Goal: Task Accomplishment & Management: Manage account settings

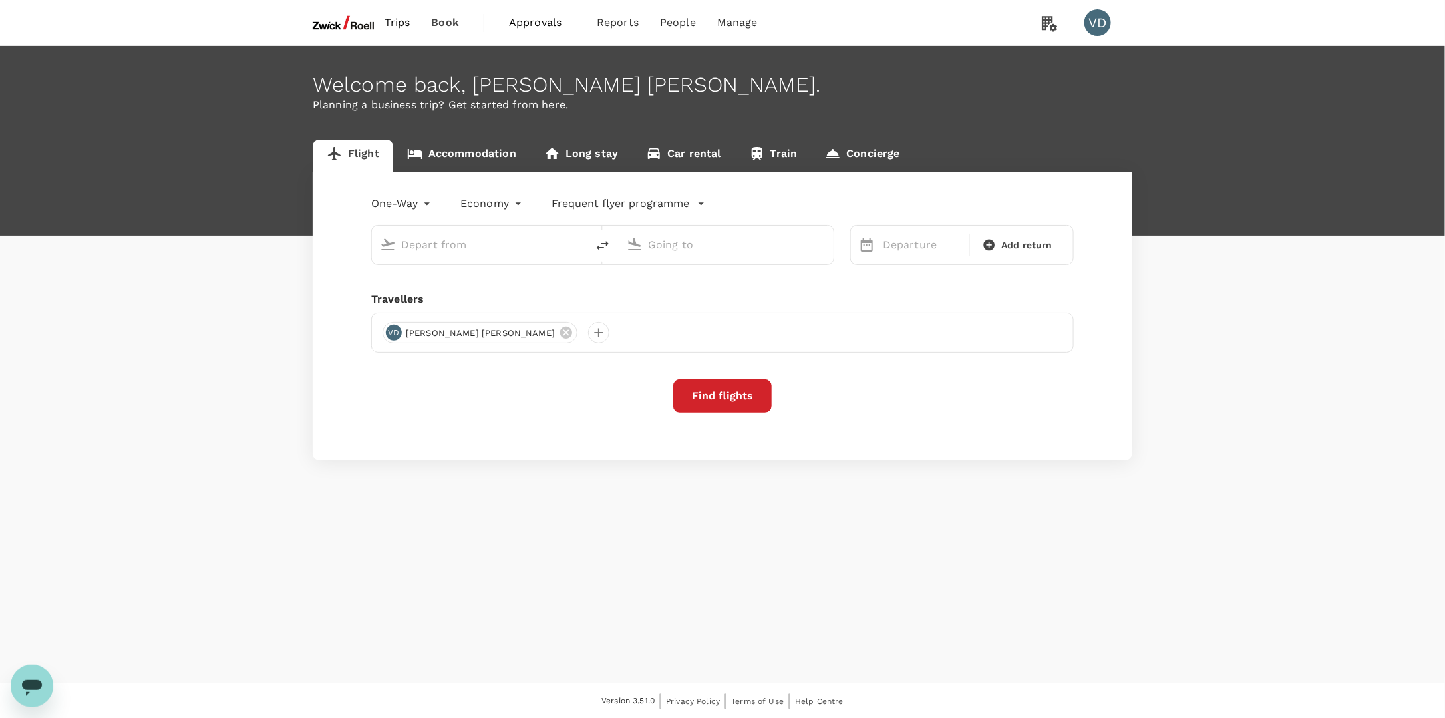
type input "Incheon Intl (ICN)"
type input "[GEOGRAPHIC_DATA], [GEOGRAPHIC_DATA] (any)"
type input "Incheon Intl (ICN)"
type input "[GEOGRAPHIC_DATA], [GEOGRAPHIC_DATA] (any)"
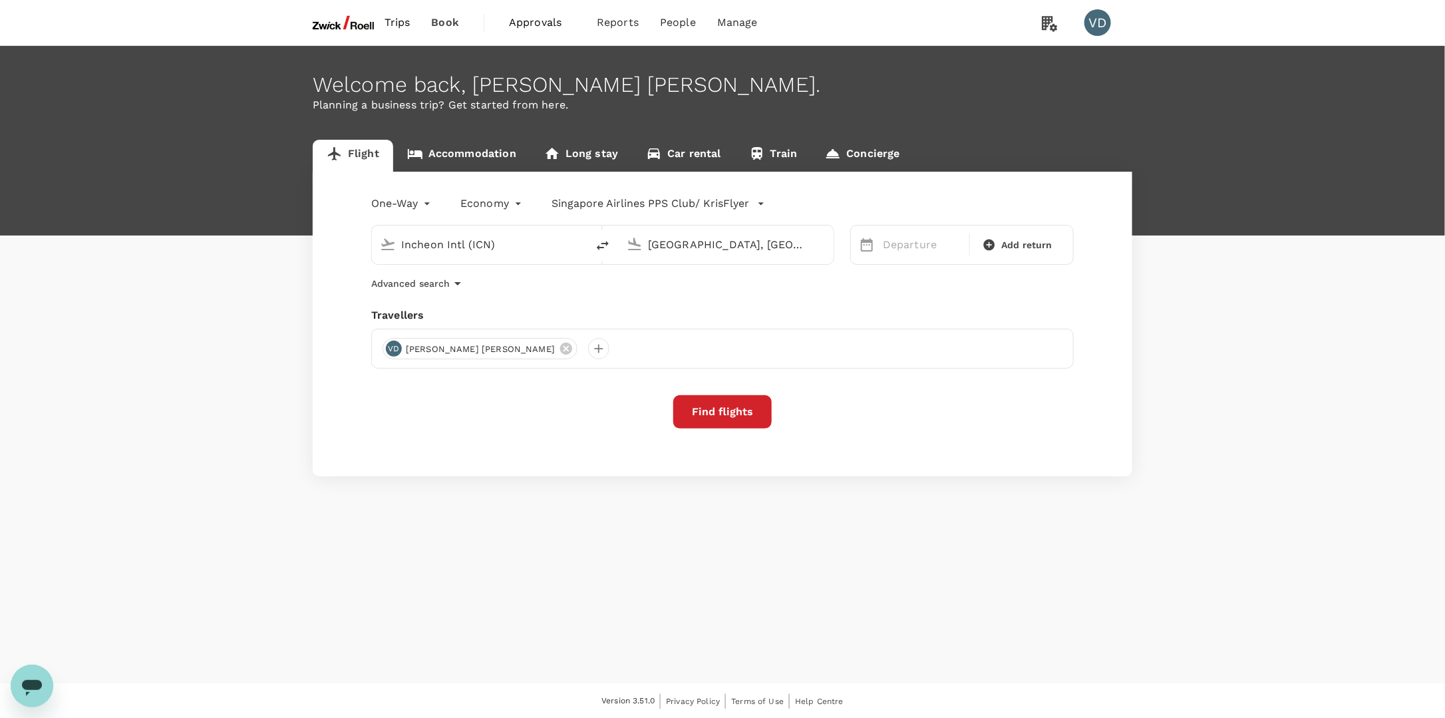
click at [530, 19] on span "Approvals" at bounding box center [542, 23] width 67 height 16
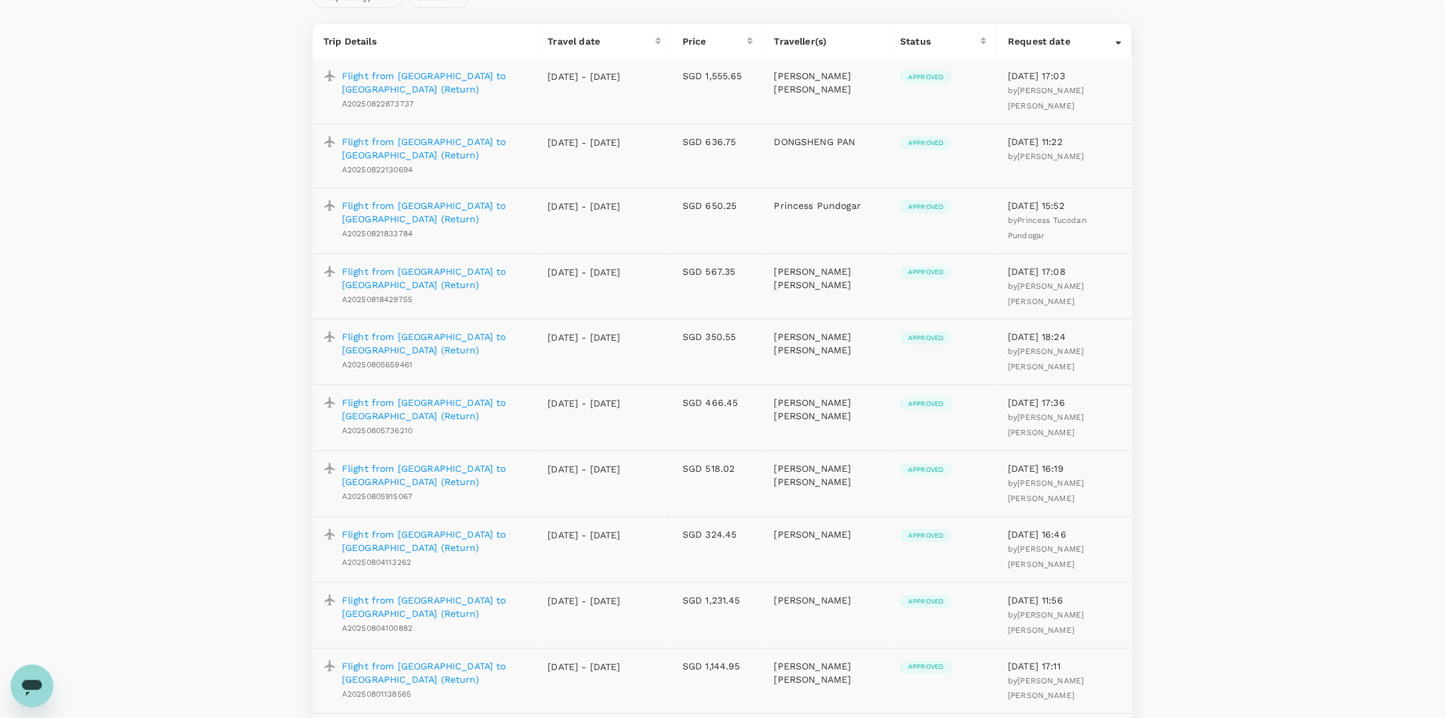
scroll to position [200, 0]
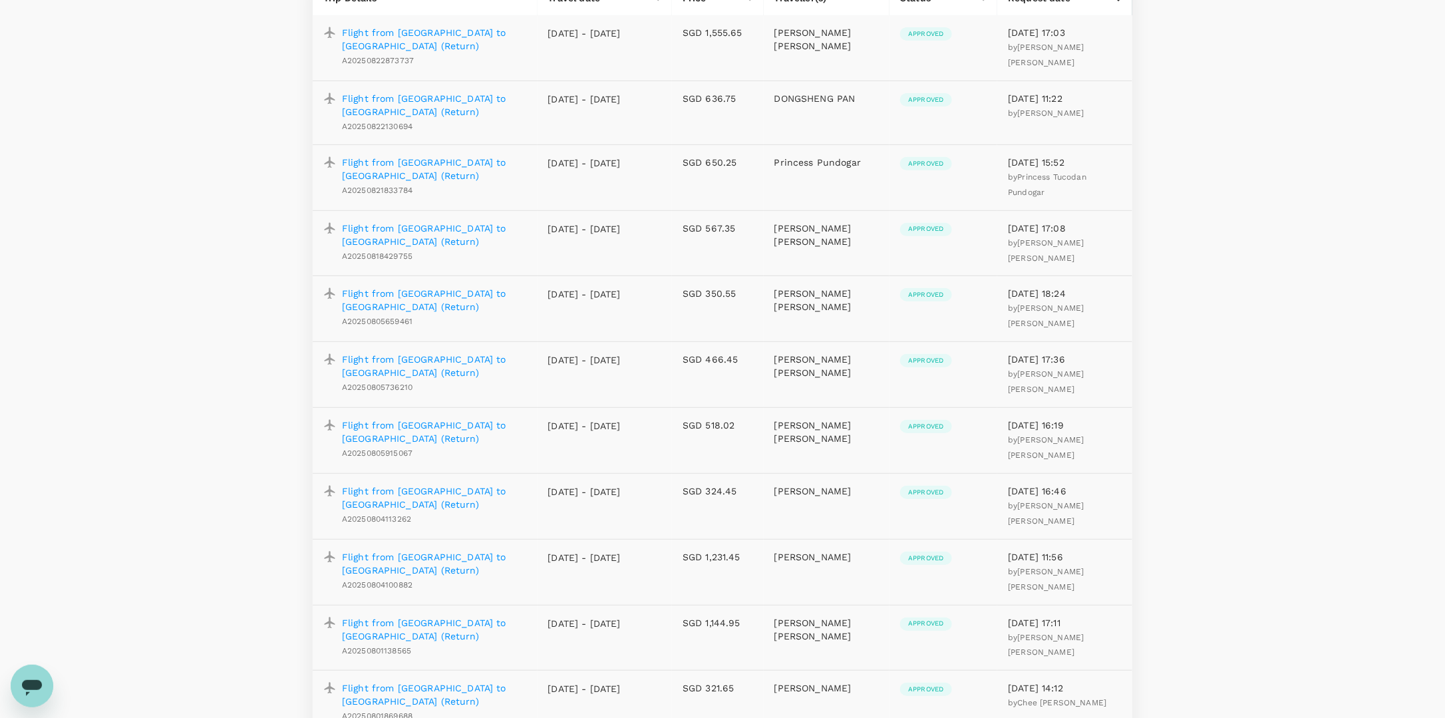
click at [427, 353] on p "Flight from [GEOGRAPHIC_DATA] to [GEOGRAPHIC_DATA] (Return)" at bounding box center [434, 366] width 185 height 27
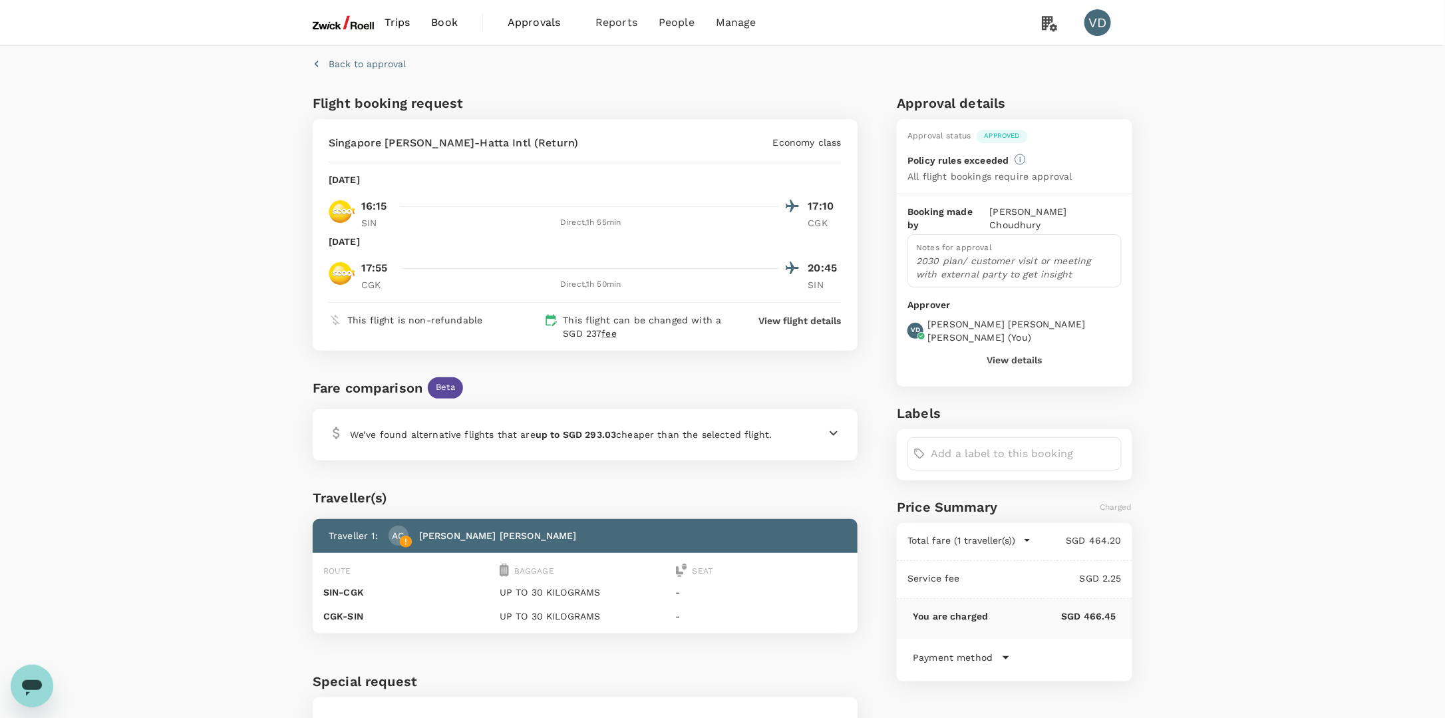
click at [828, 435] on icon at bounding box center [834, 433] width 16 height 16
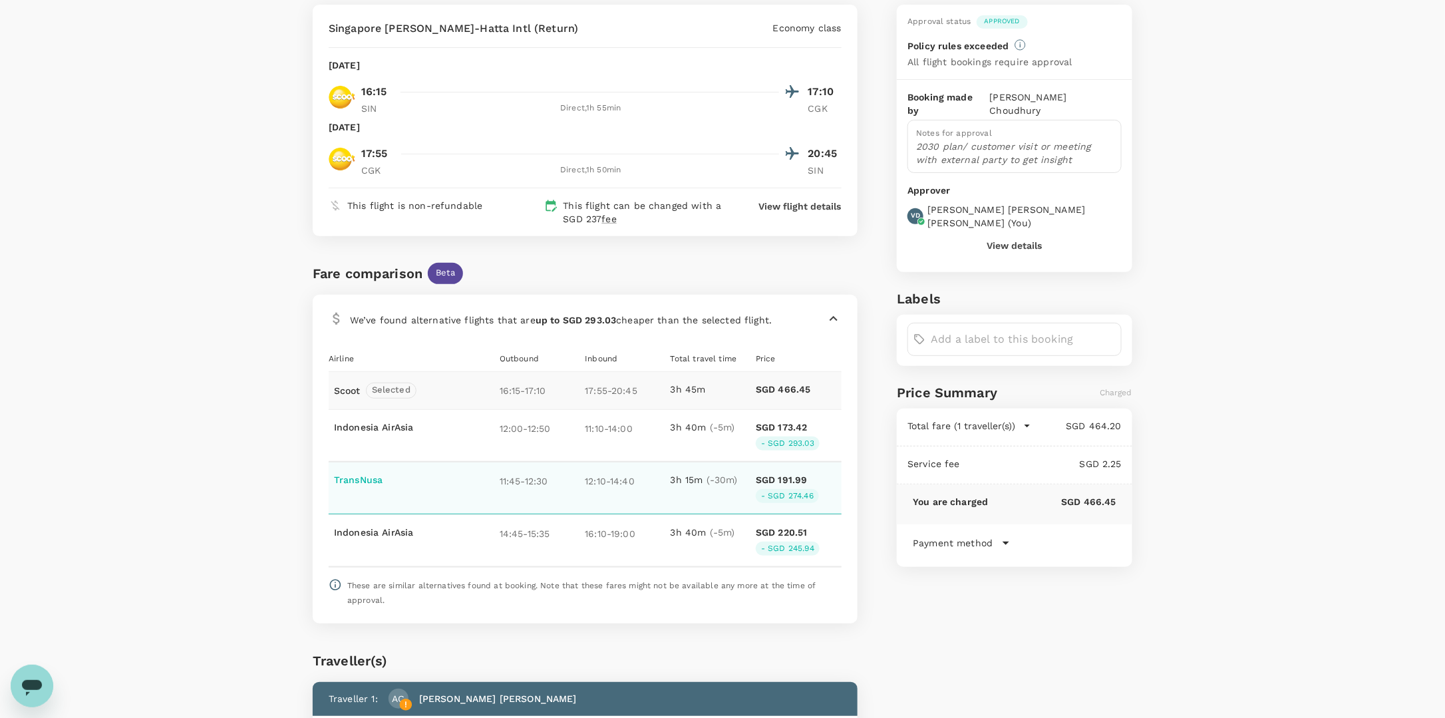
scroll to position [133, 0]
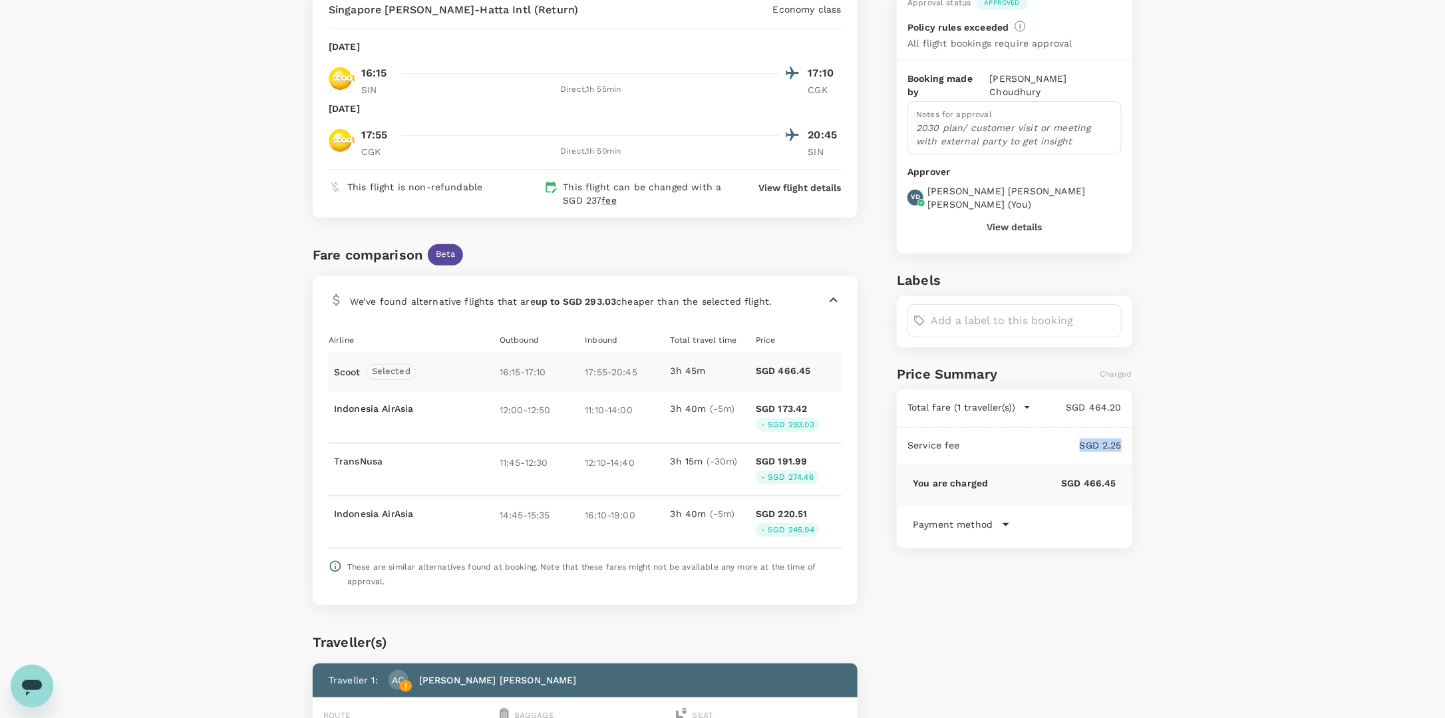
drag, startPoint x: 1080, startPoint y: 416, endPoint x: 1137, endPoint y: 433, distance: 58.9
click at [1137, 433] on div "Back to approval Flight booking request [GEOGRAPHIC_DATA] Changi - Soekarno-Hat…" at bounding box center [723, 415] width 852 height 1005
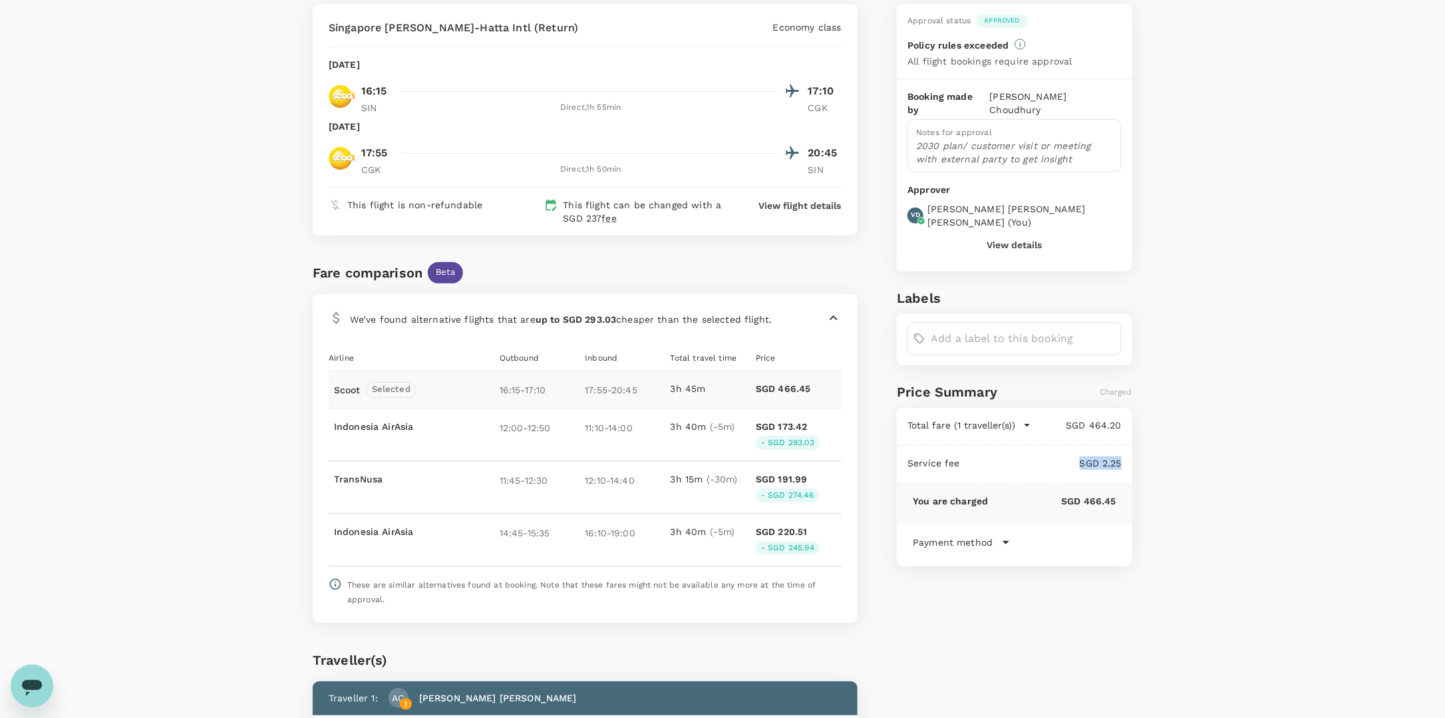
scroll to position [0, 0]
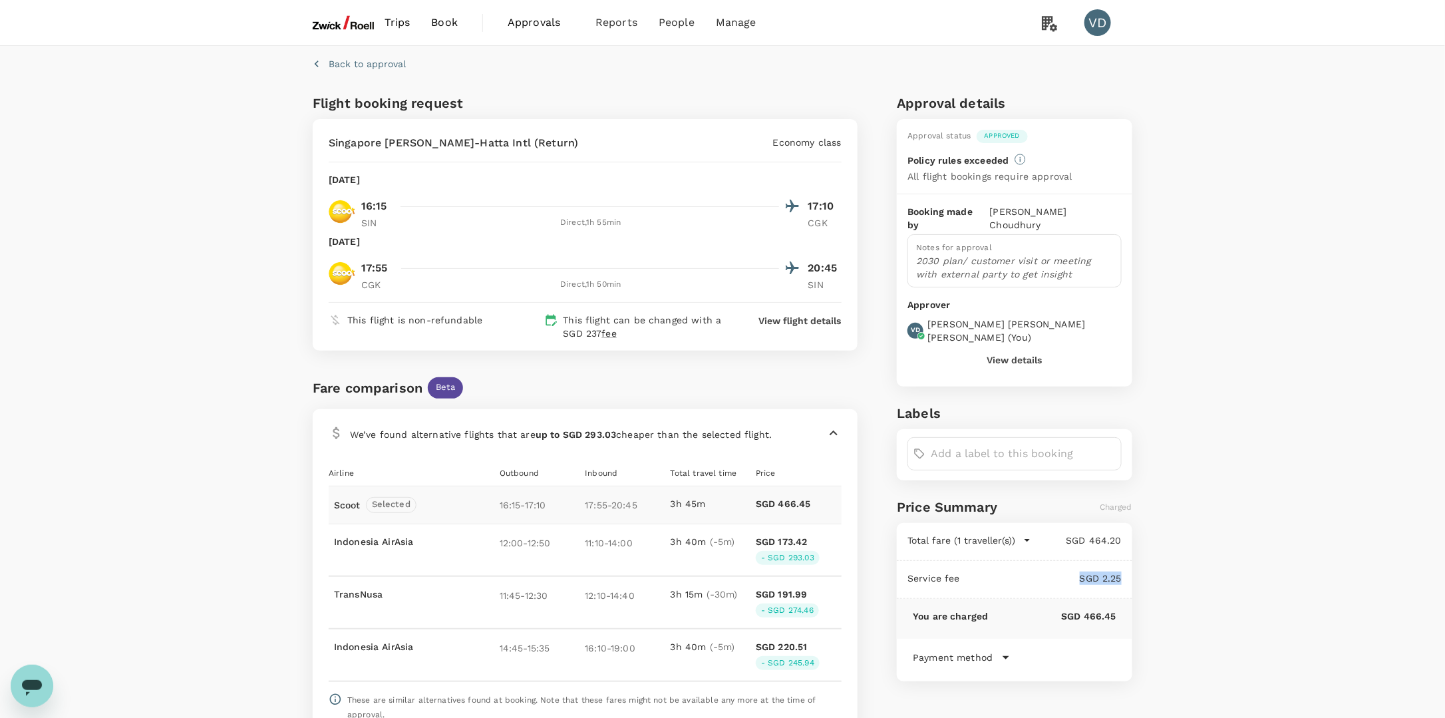
drag, startPoint x: 373, startPoint y: 56, endPoint x: 377, endPoint y: 63, distance: 7.8
click at [373, 57] on div "Back to approval" at bounding box center [356, 61] width 98 height 20
click at [379, 65] on p "Back to approval" at bounding box center [367, 63] width 77 height 13
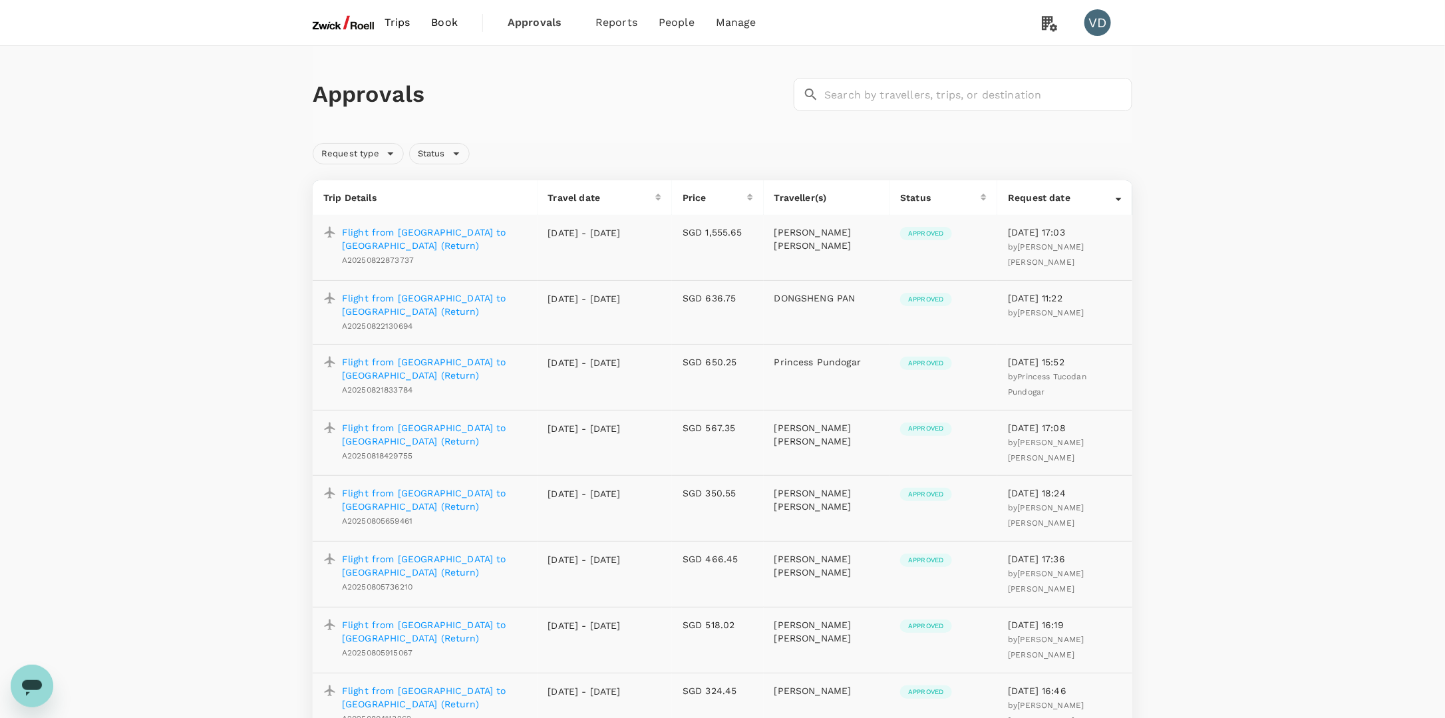
click at [640, 152] on div "Request type Status" at bounding box center [719, 151] width 825 height 27
click at [655, 68] on span "Users" at bounding box center [649, 73] width 29 height 15
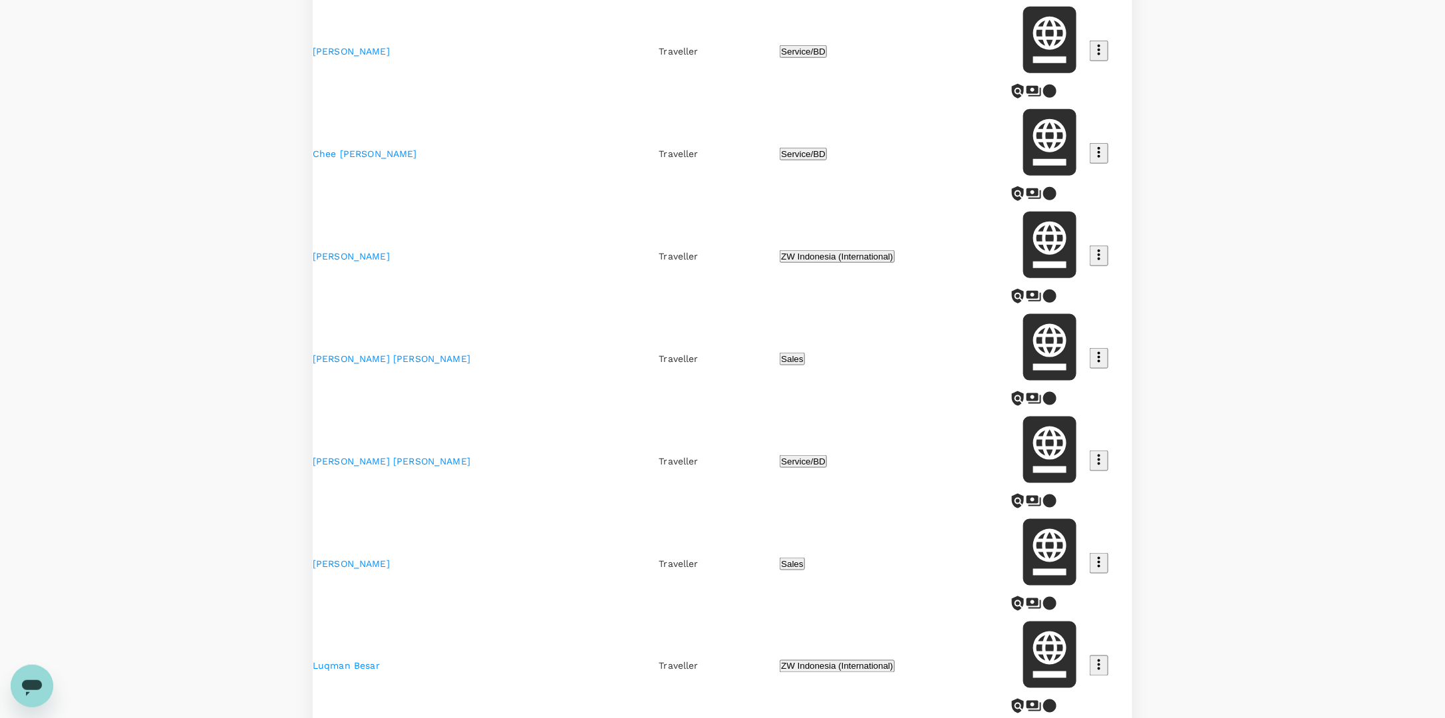
scroll to position [646, 0]
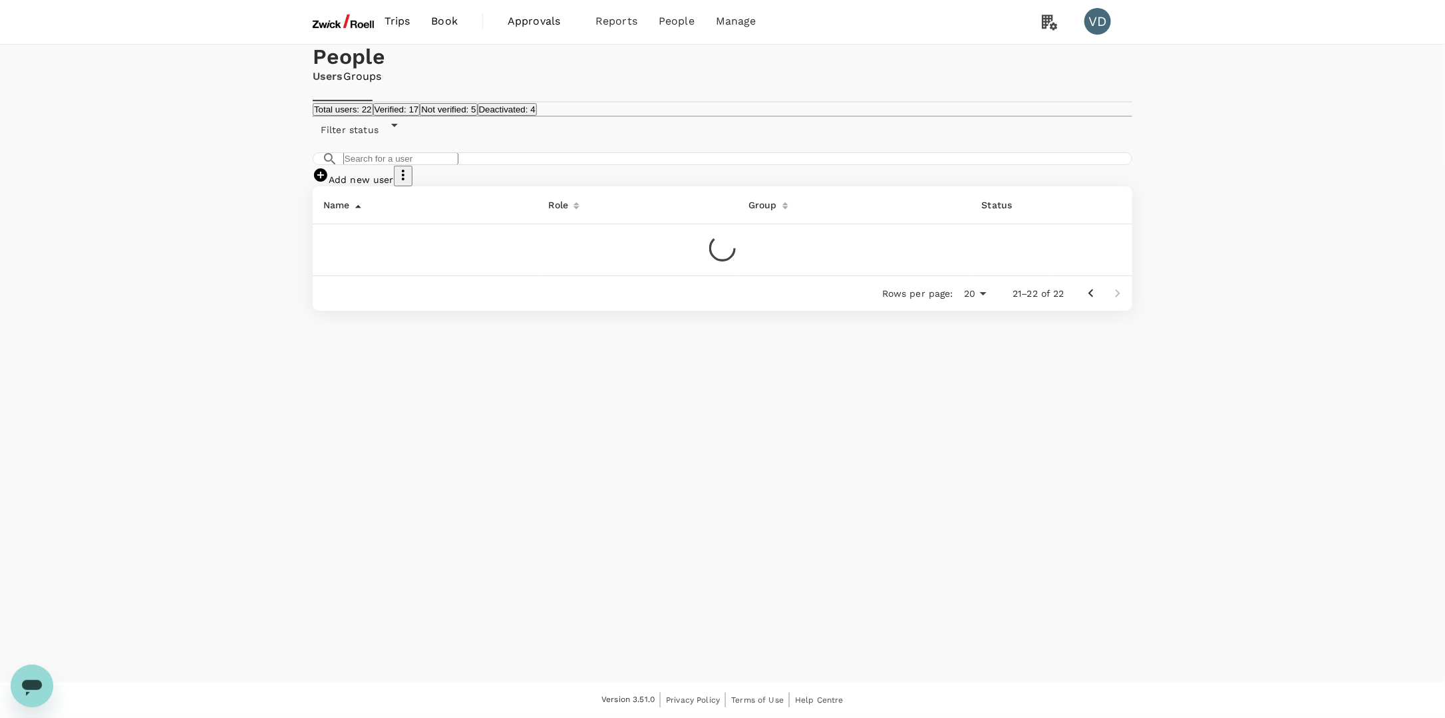
scroll to position [0, 0]
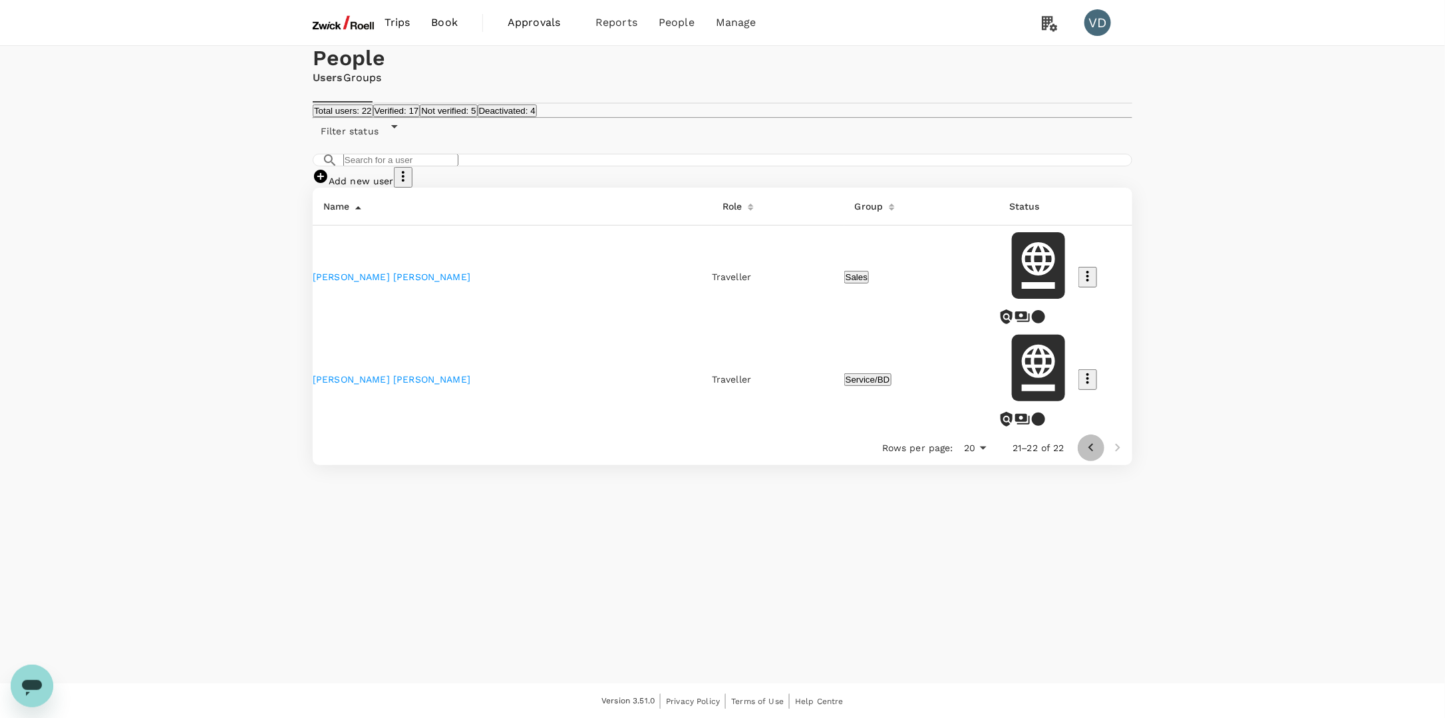
click at [1092, 440] on icon "Go to previous page" at bounding box center [1091, 448] width 16 height 16
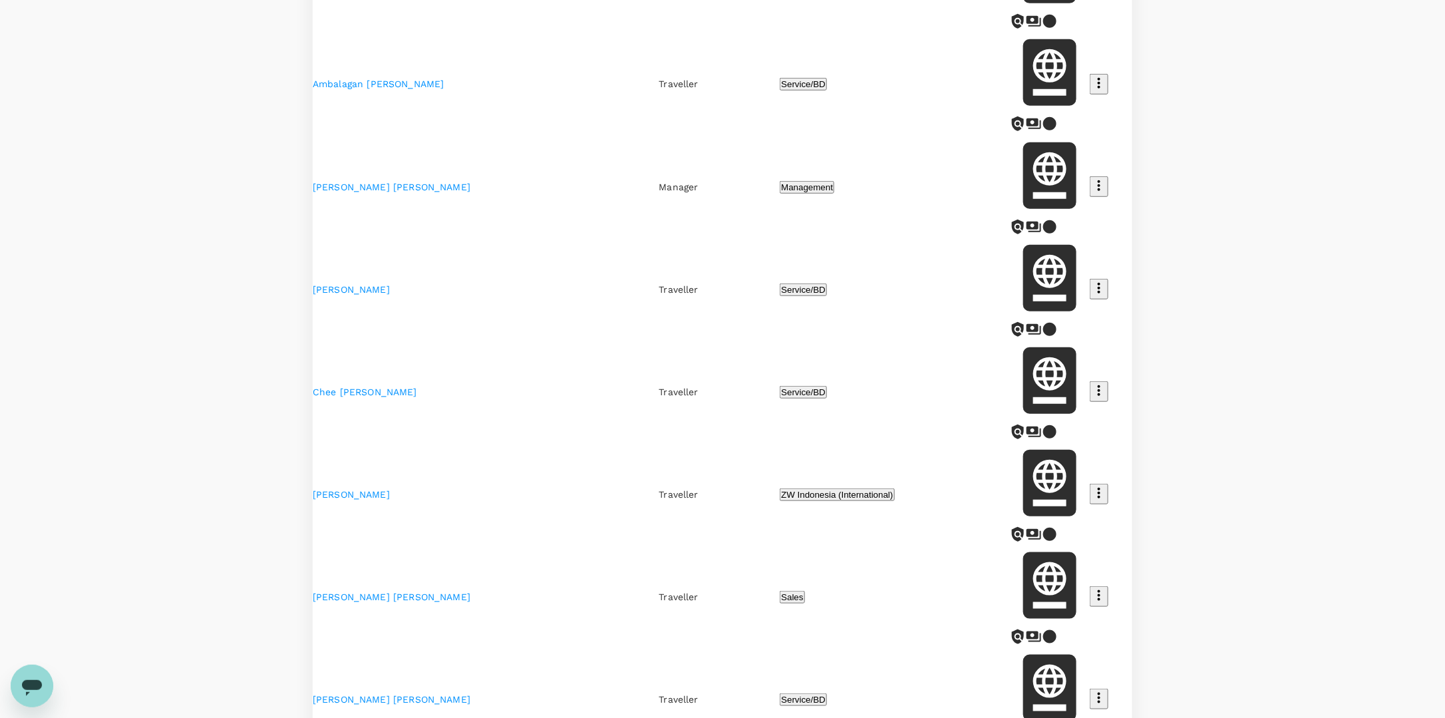
scroll to position [399, 0]
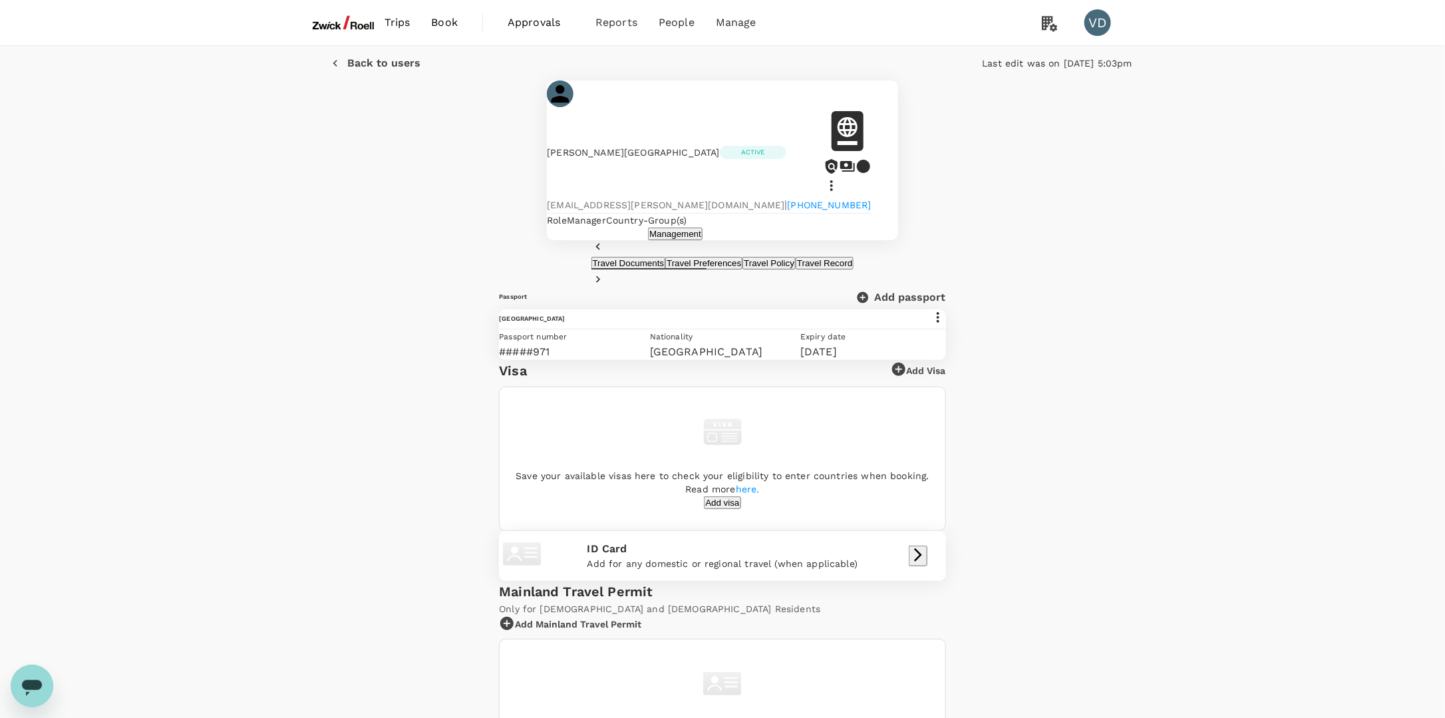
click at [329, 70] on icon "button" at bounding box center [335, 63] width 13 height 13
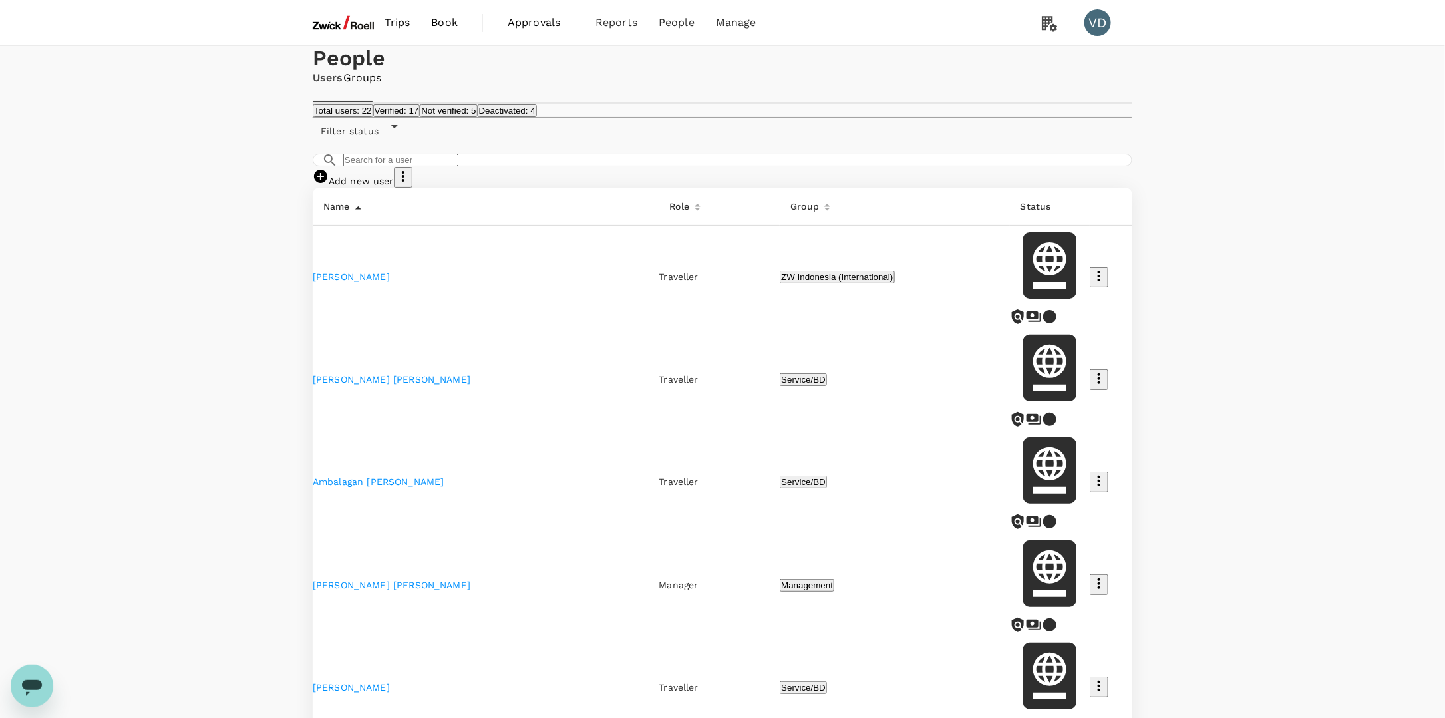
click at [394, 186] on link "Add new user" at bounding box center [353, 181] width 81 height 11
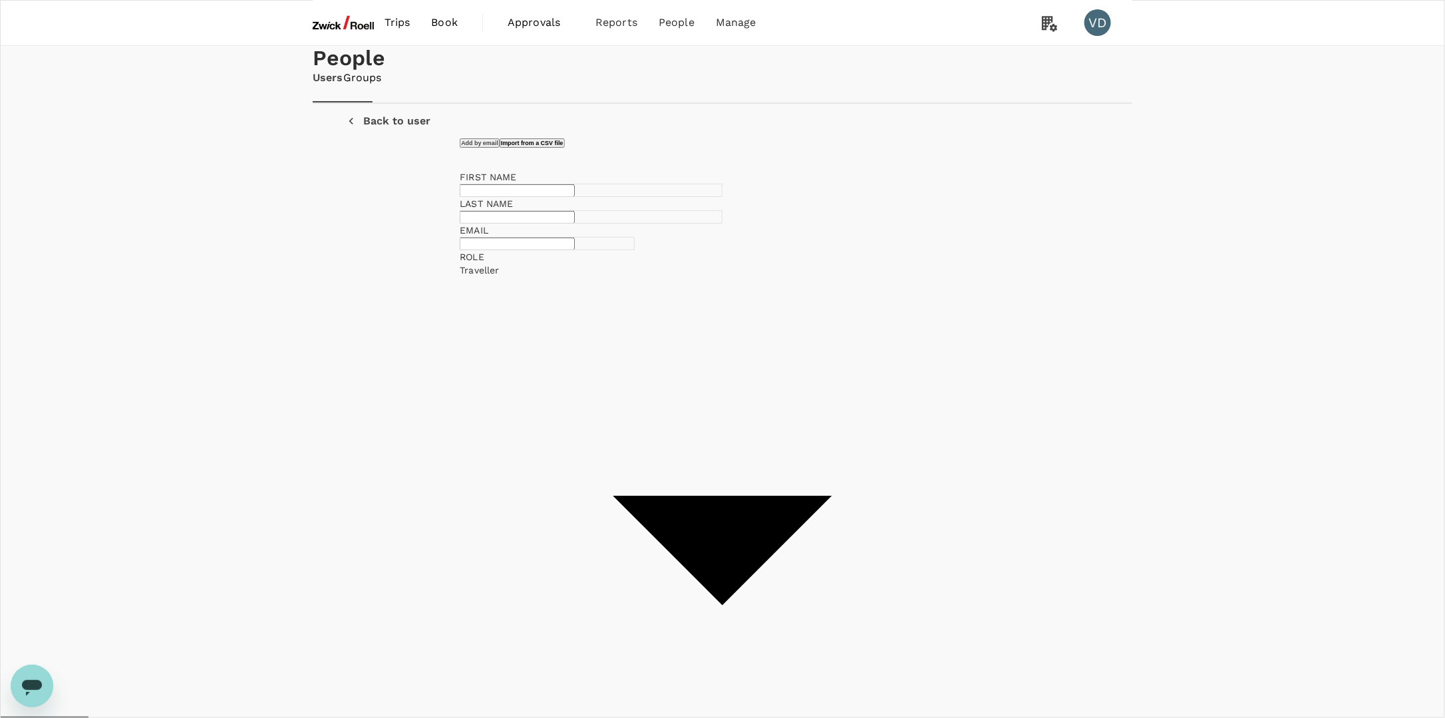
click at [575, 197] on input "text" at bounding box center [517, 190] width 115 height 13
type input "Manish"
type input "Arya"
click at [868, 420] on li "Management" at bounding box center [865, 413] width 194 height 13
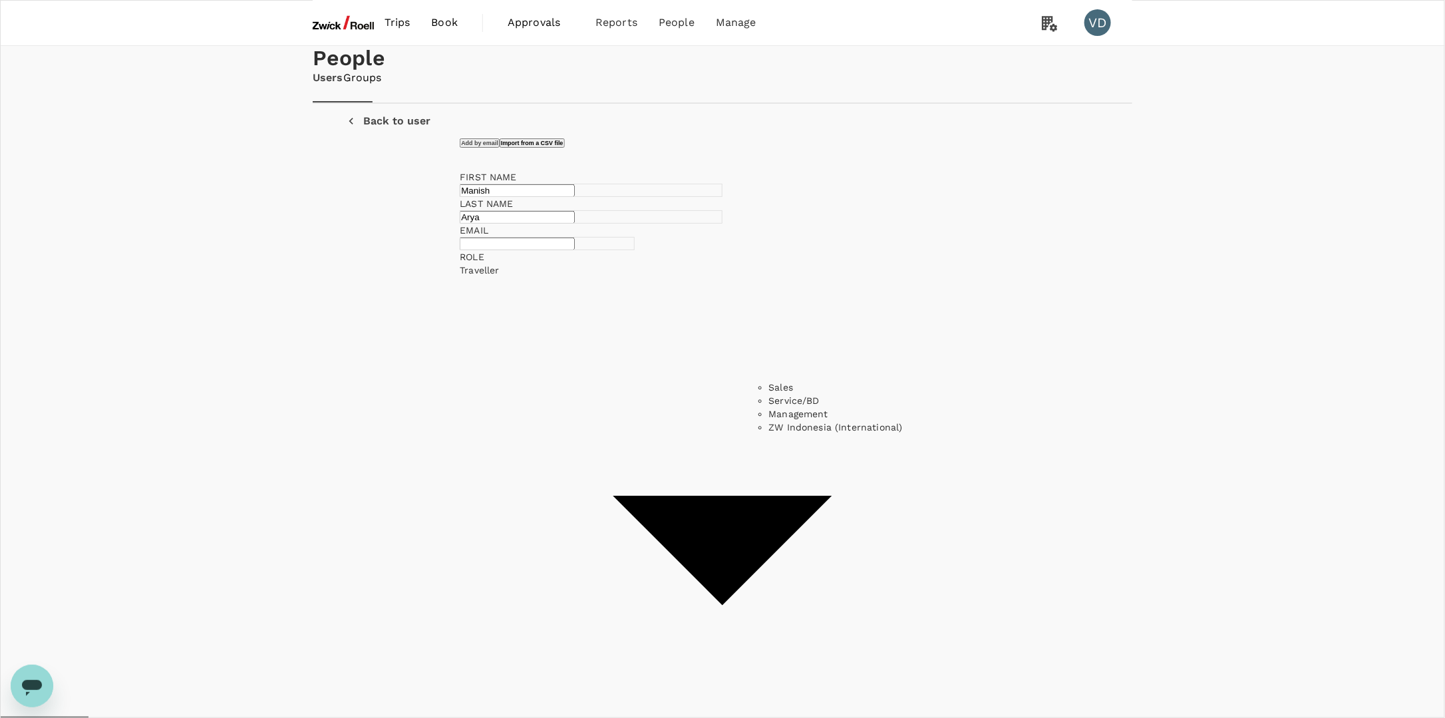
type input "Management"
click at [738, 355] on body "Trips Book Approvals 0 Reports People Manage VD People Users Groups Back to use…" at bounding box center [722, 494] width 1445 height 989
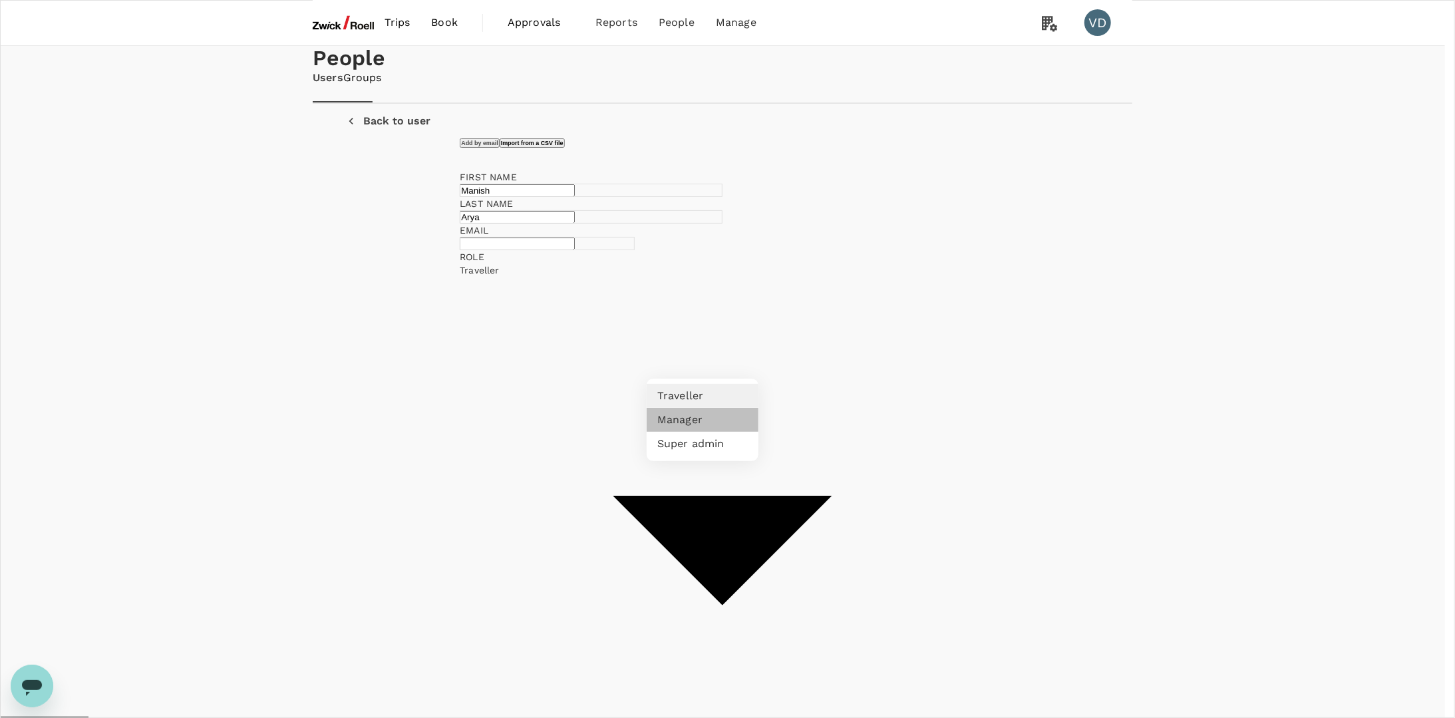
click at [704, 418] on li "Manager" at bounding box center [703, 420] width 112 height 24
type input "admin"
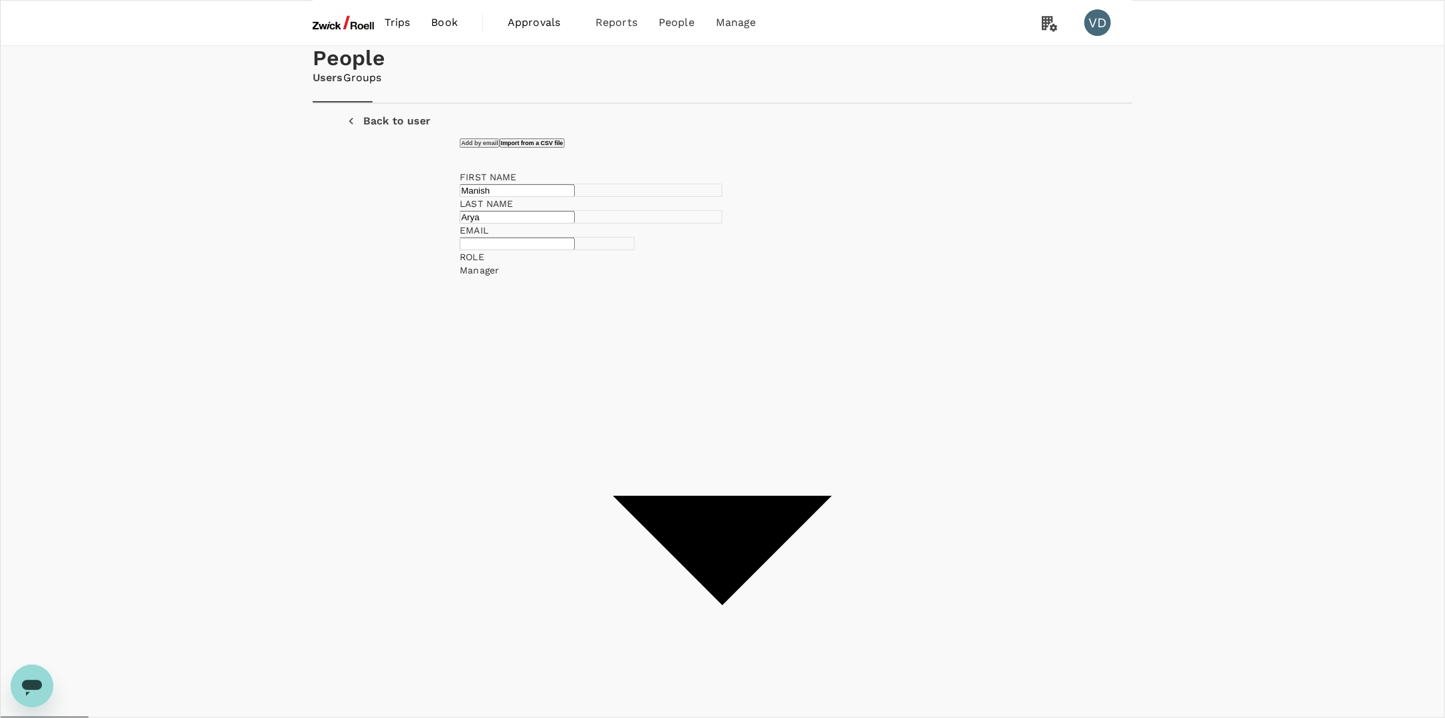
click at [535, 250] on input "text" at bounding box center [517, 244] width 115 height 13
click at [546, 250] on input "text" at bounding box center [517, 244] width 115 height 13
type input "[EMAIL_ADDRESS][DOMAIN_NAME]"
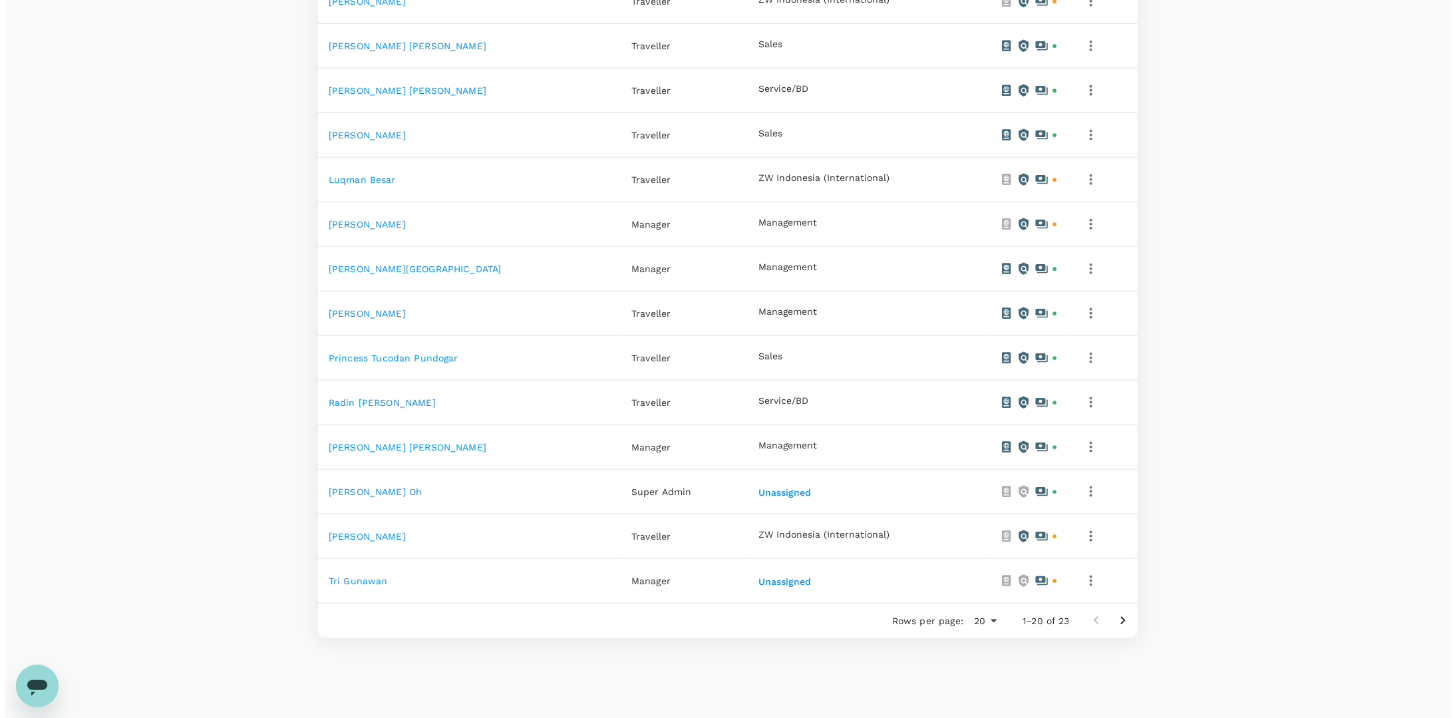
scroll to position [646, 0]
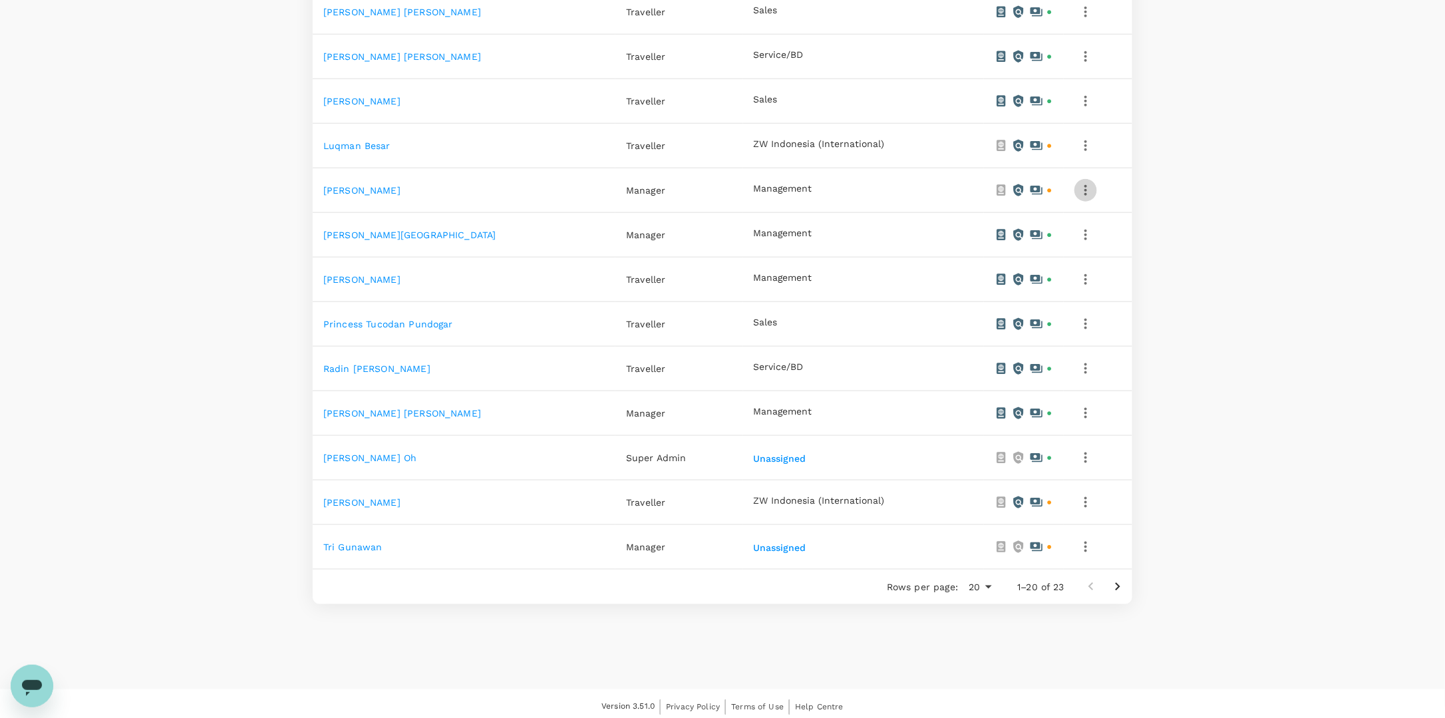
click at [1079, 183] on icon "button" at bounding box center [1086, 190] width 16 height 16
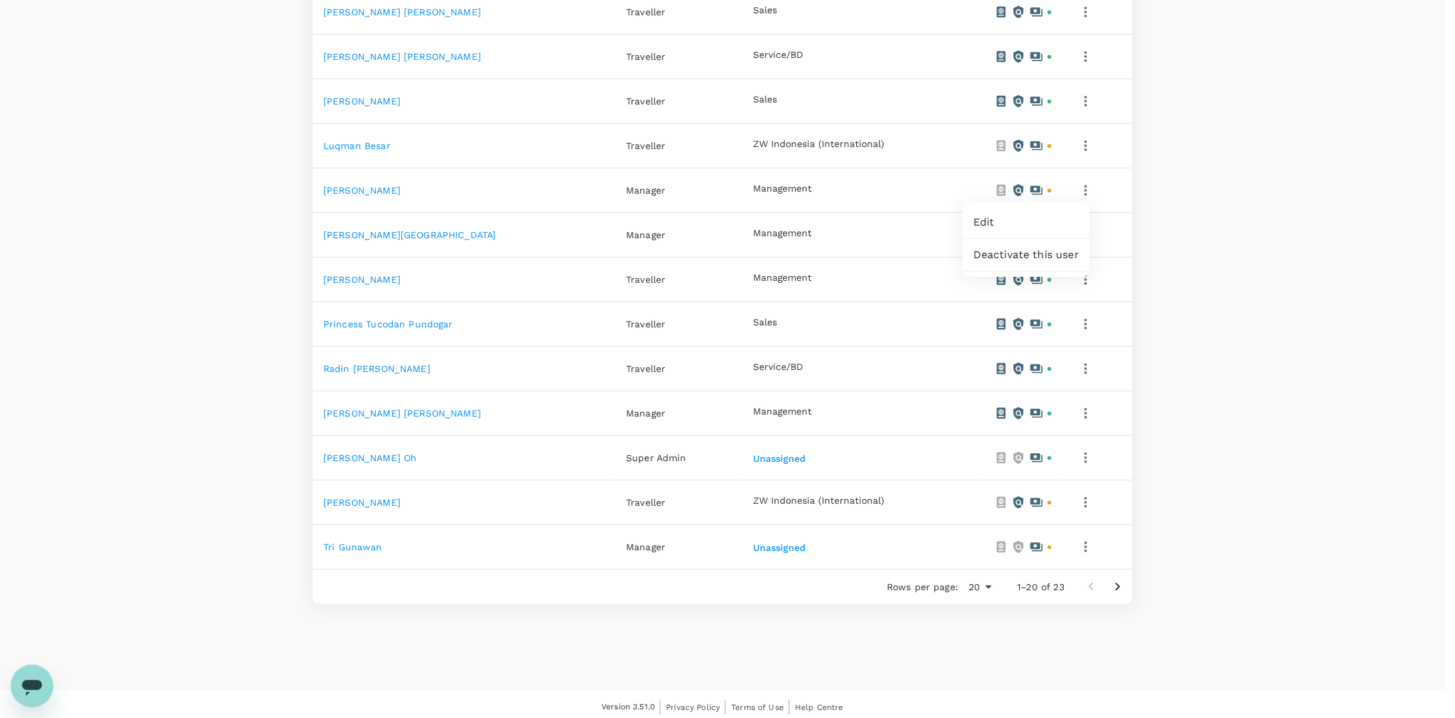
click at [1043, 214] on link "Edit" at bounding box center [1026, 222] width 127 height 32
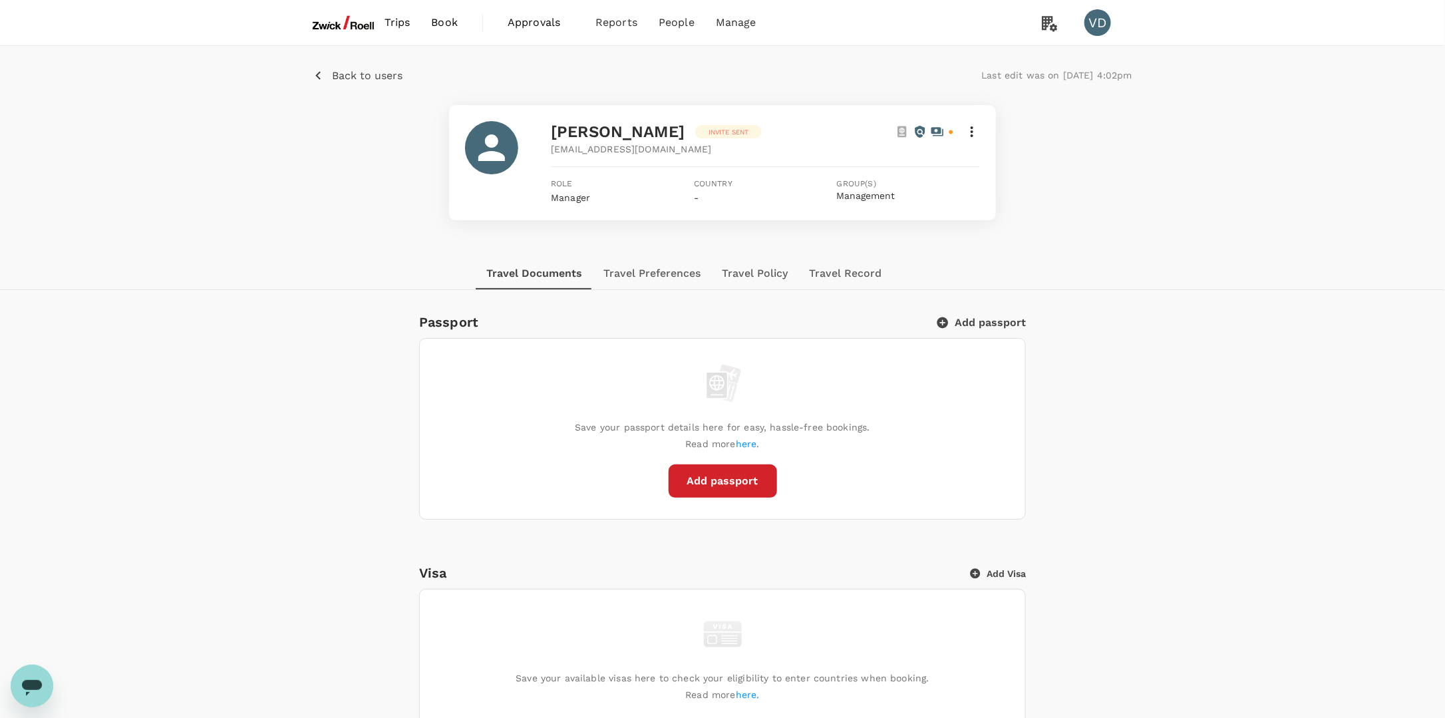
click at [339, 81] on p "Back to users" at bounding box center [367, 76] width 71 height 16
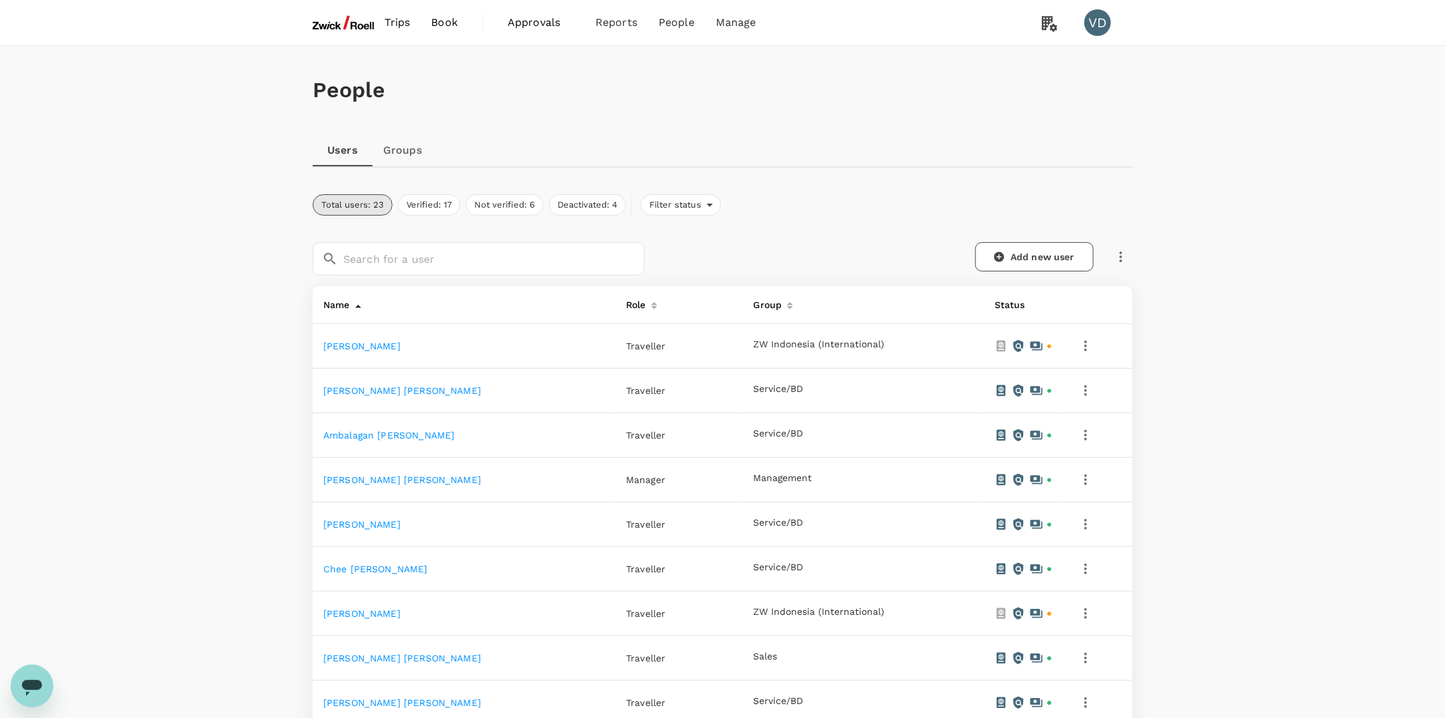
click at [792, 137] on div "Users Groups" at bounding box center [723, 150] width 820 height 32
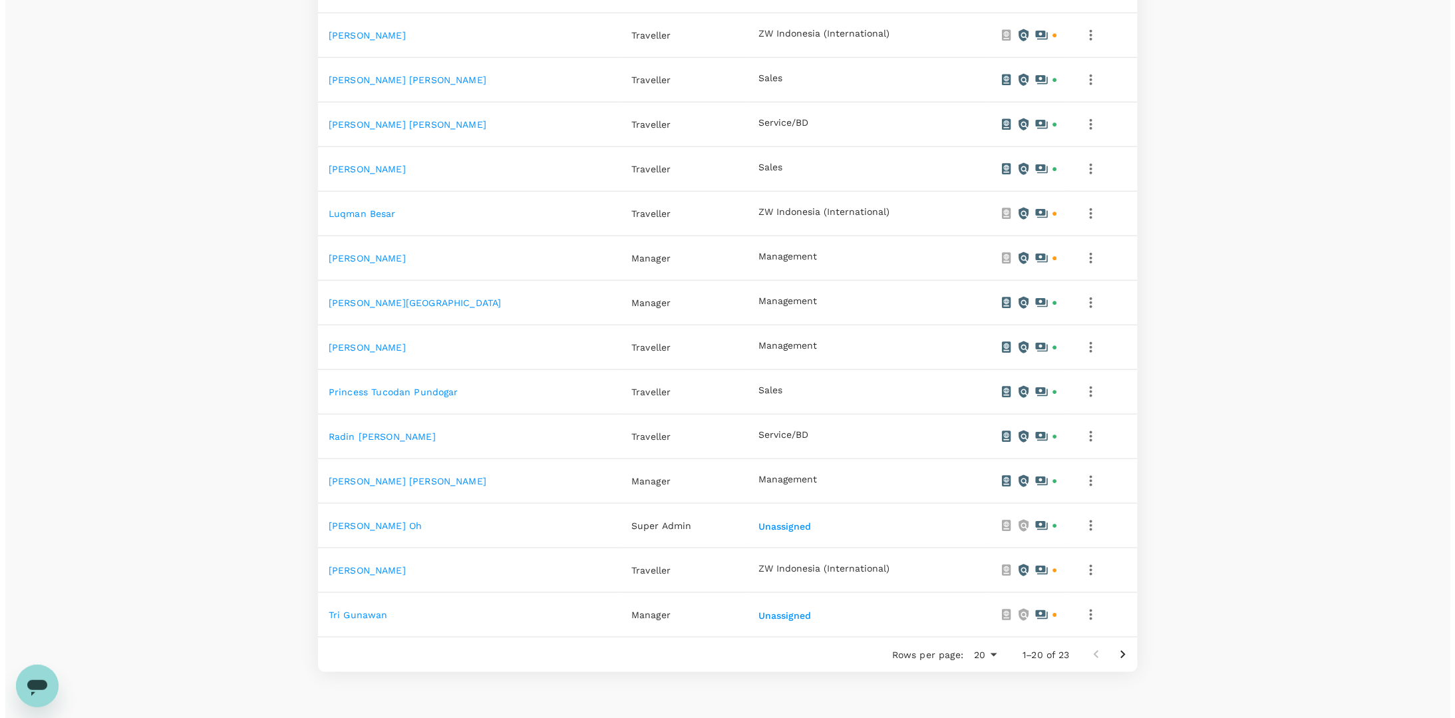
scroll to position [646, 0]
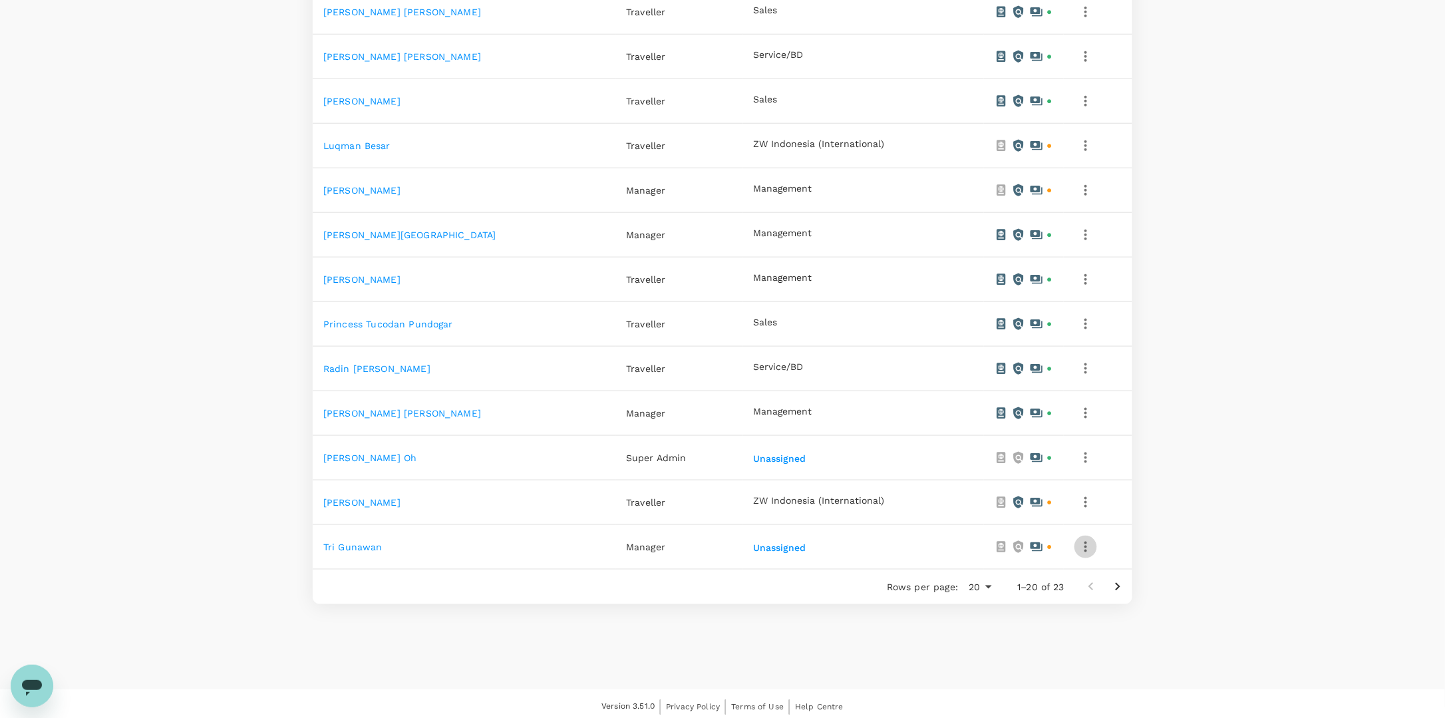
click at [1079, 539] on icon "button" at bounding box center [1086, 547] width 16 height 16
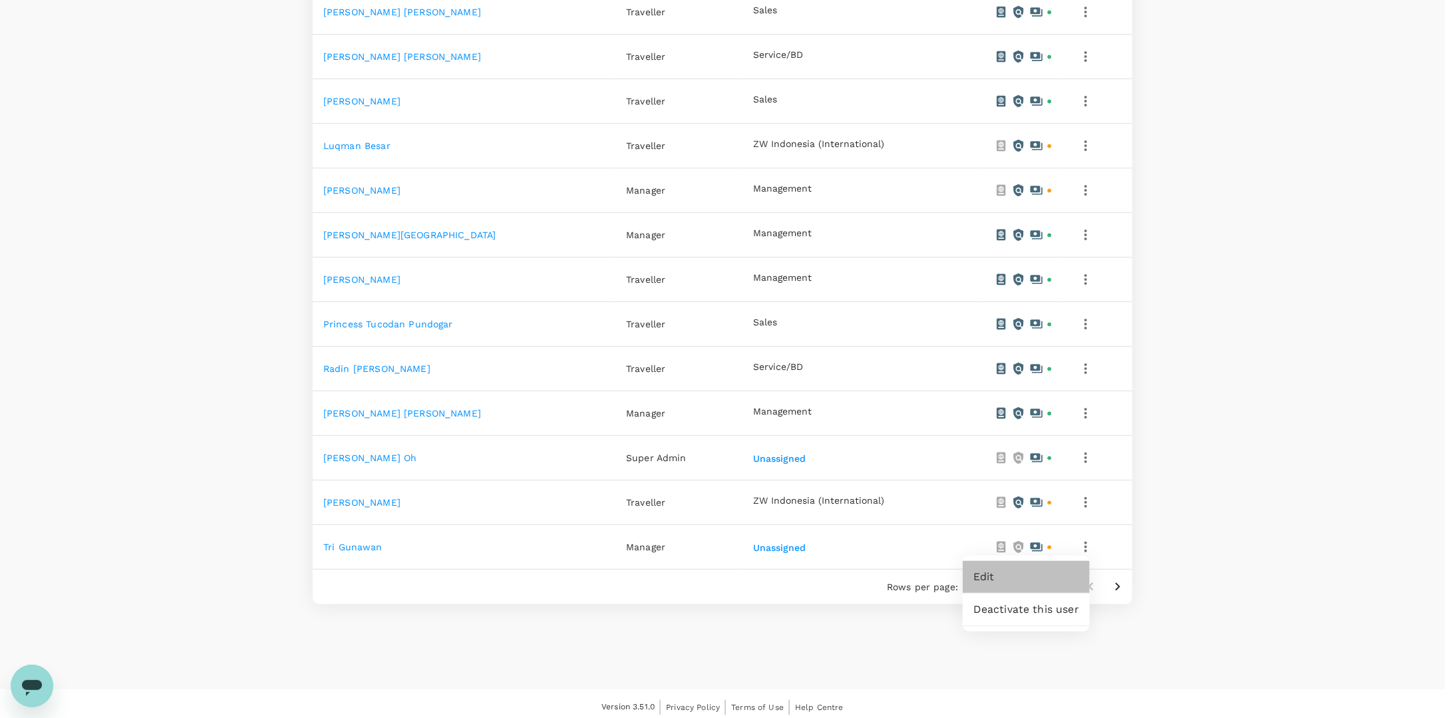
click at [1042, 568] on link "Edit" at bounding box center [1026, 577] width 127 height 32
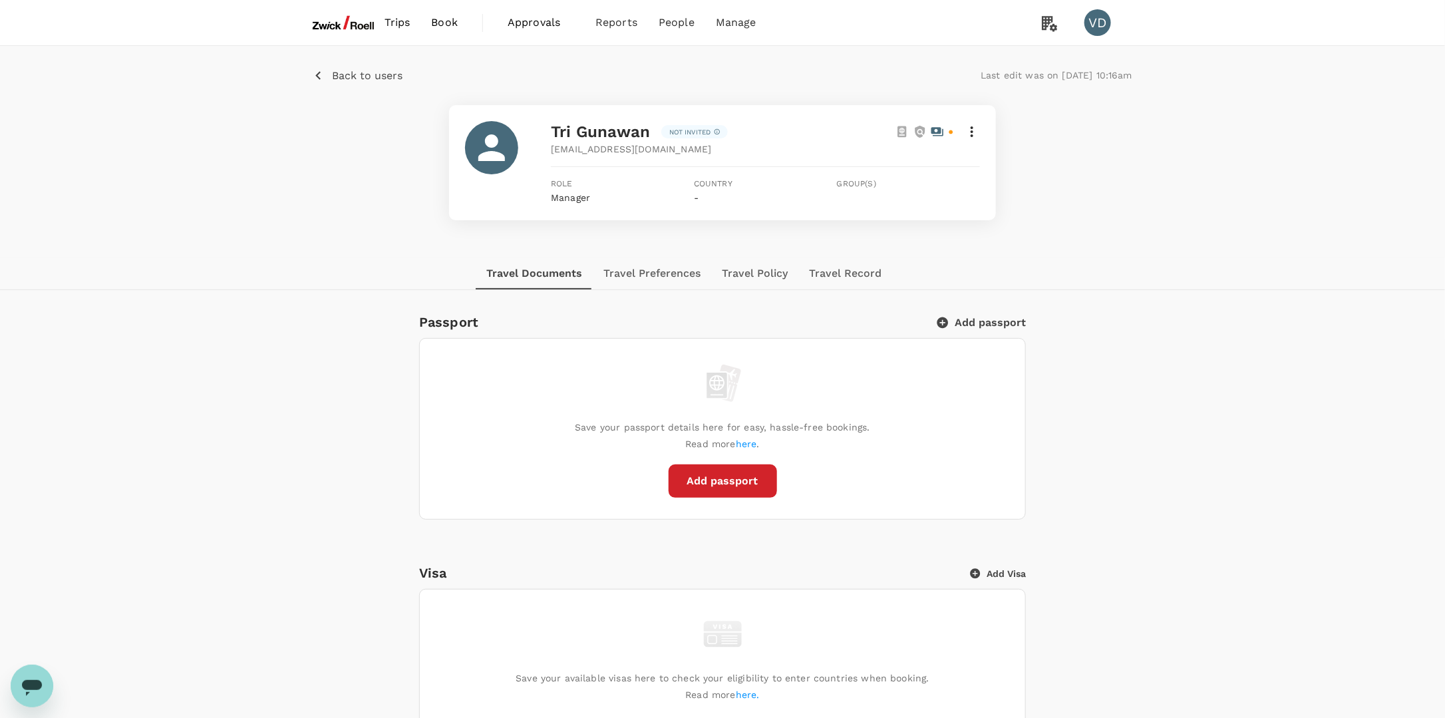
click at [379, 77] on p "Back to users" at bounding box center [367, 76] width 71 height 16
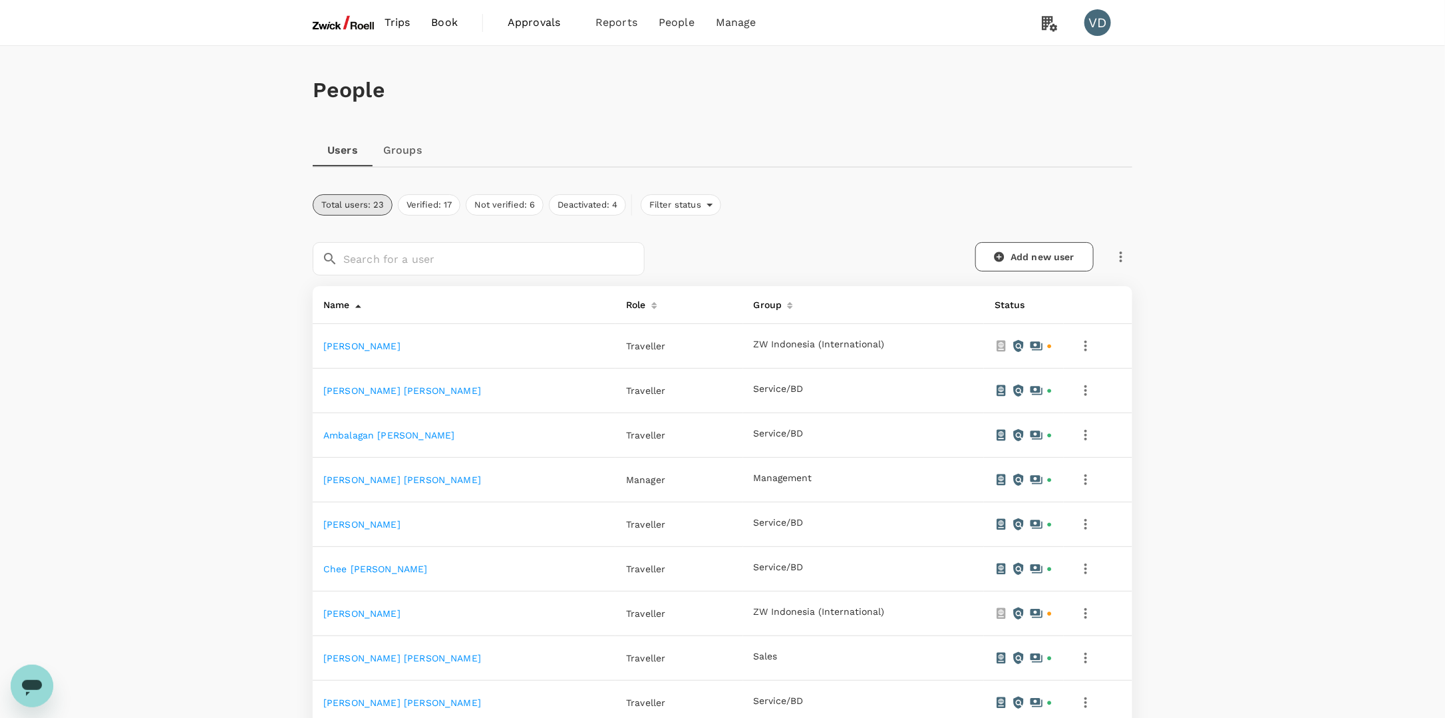
click at [334, 22] on img at bounding box center [343, 22] width 61 height 29
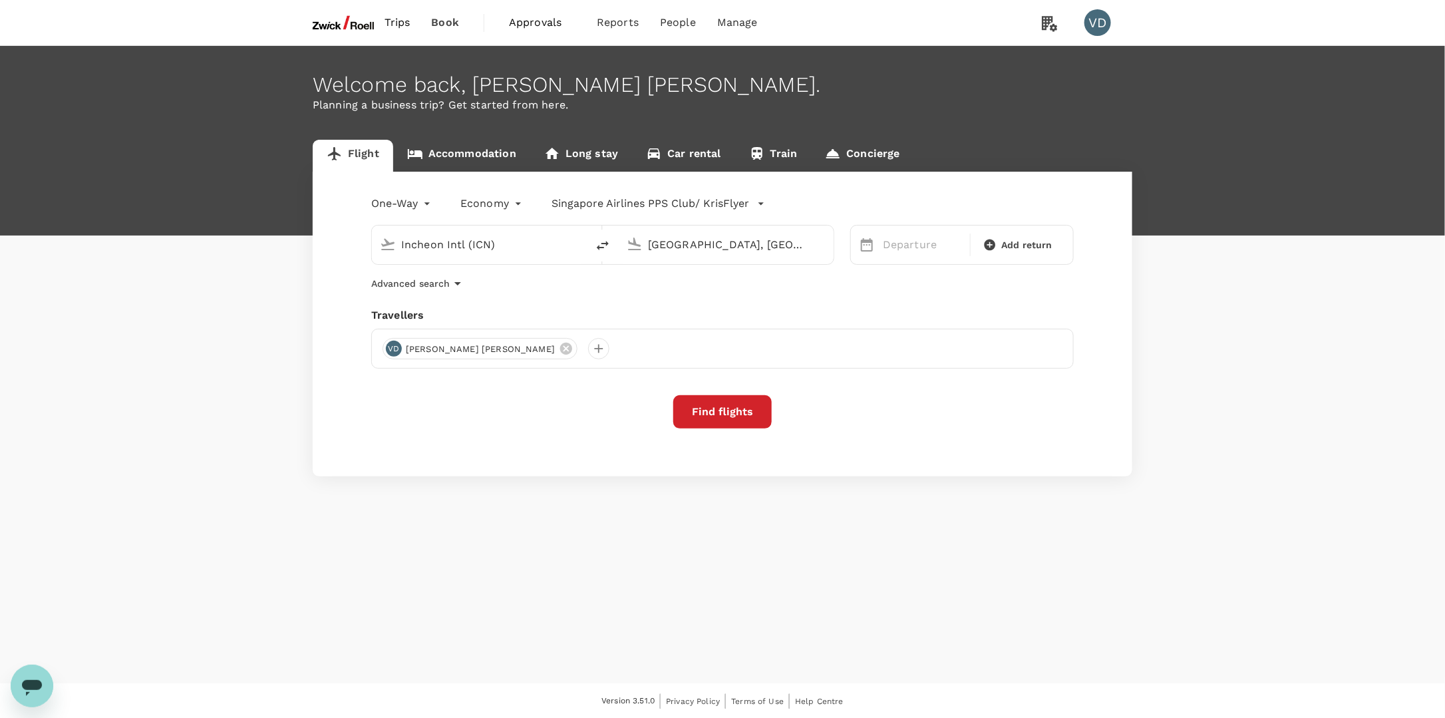
type input "Incheon Intl (ICN)"
type input "[GEOGRAPHIC_DATA], [GEOGRAPHIC_DATA] (any)"
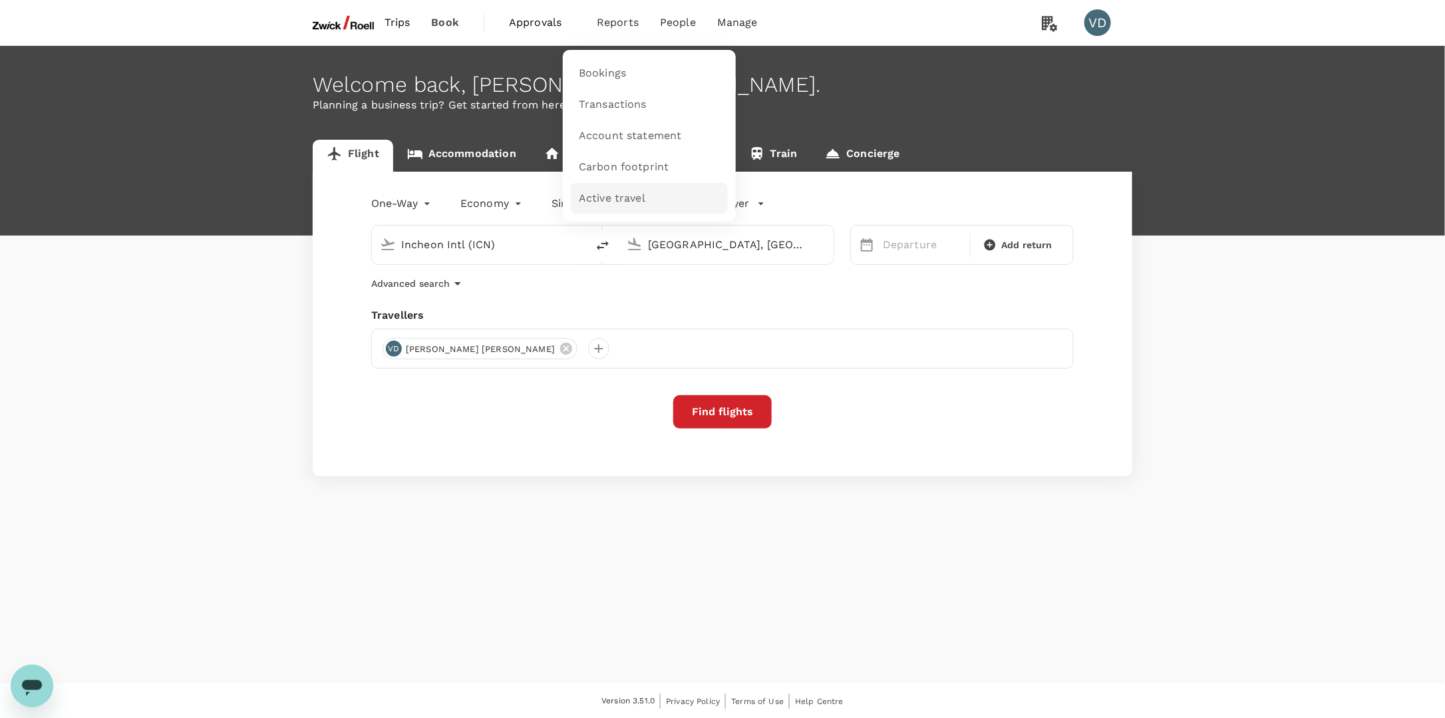
click at [610, 197] on span "Active travel" at bounding box center [612, 198] width 67 height 15
